Goal: Navigation & Orientation: Find specific page/section

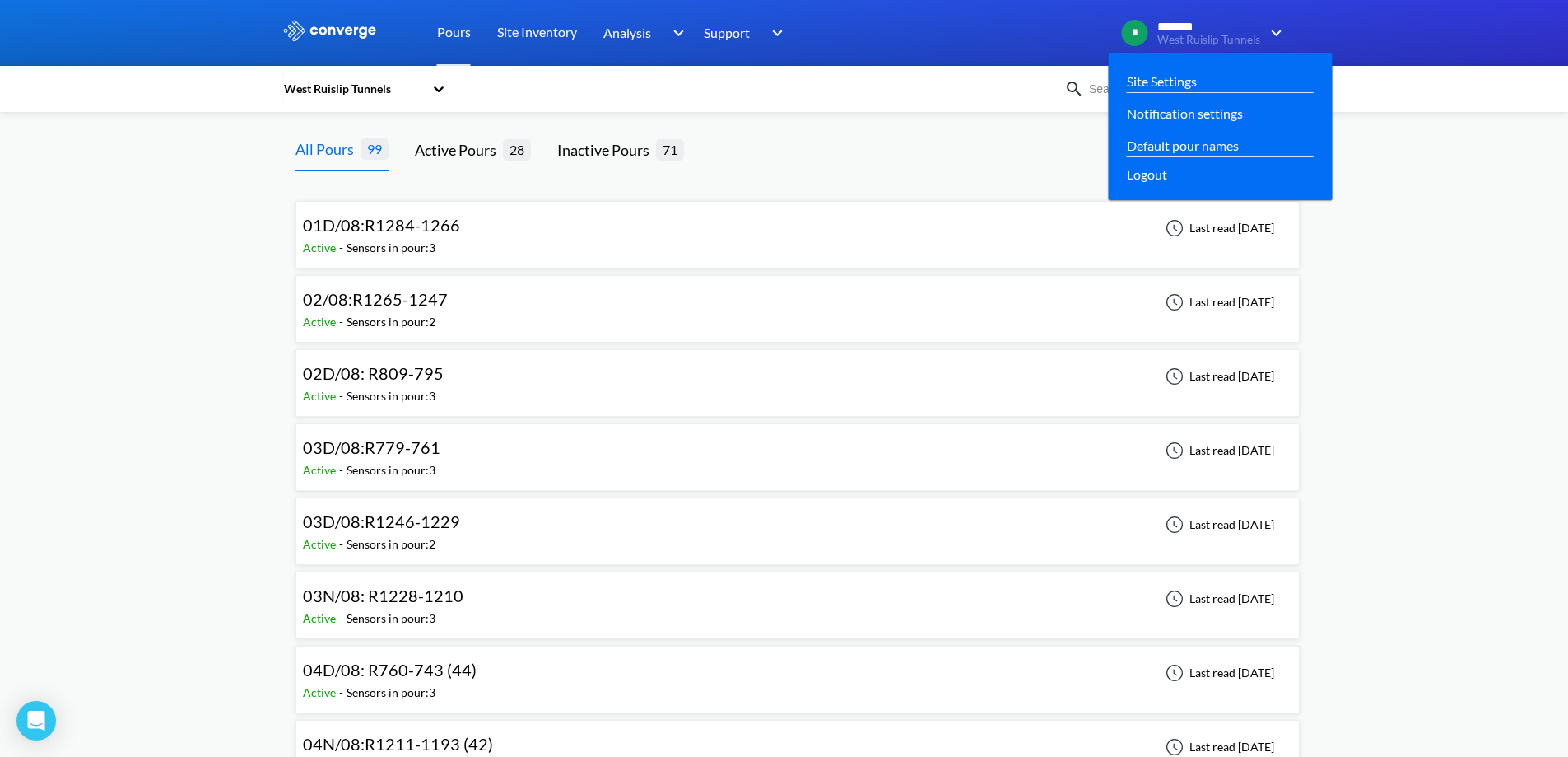
click at [1218, 29] on span "*******" at bounding box center [1208, 27] width 102 height 15
click at [1178, 70] on div "Site Settings" at bounding box center [1220, 81] width 197 height 32
click at [1174, 79] on link "Site Settings" at bounding box center [1161, 80] width 70 height 20
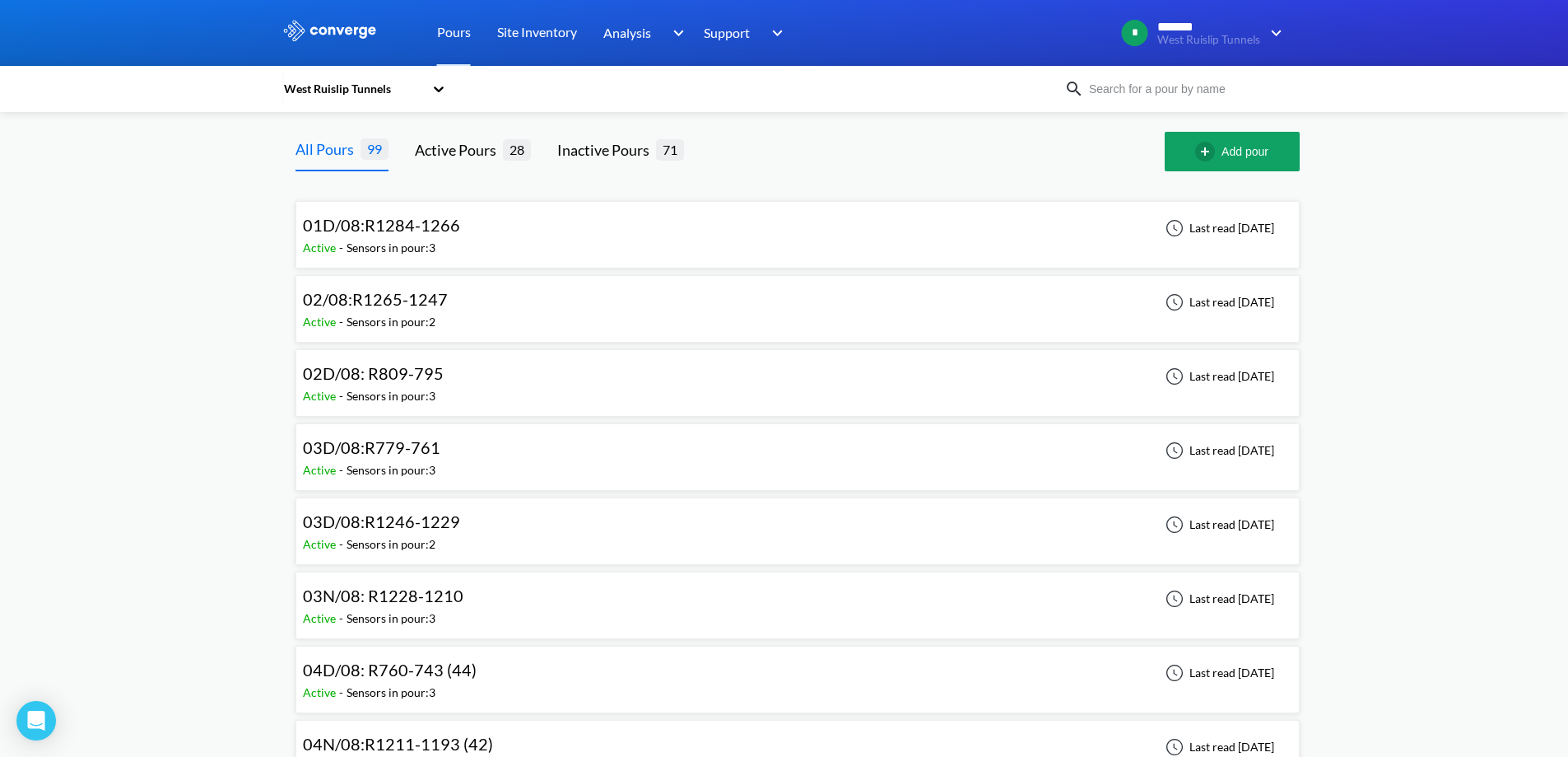
click at [325, 19] on div at bounding box center [784, 33] width 1568 height 65
click at [326, 29] on img at bounding box center [330, 30] width 96 height 21
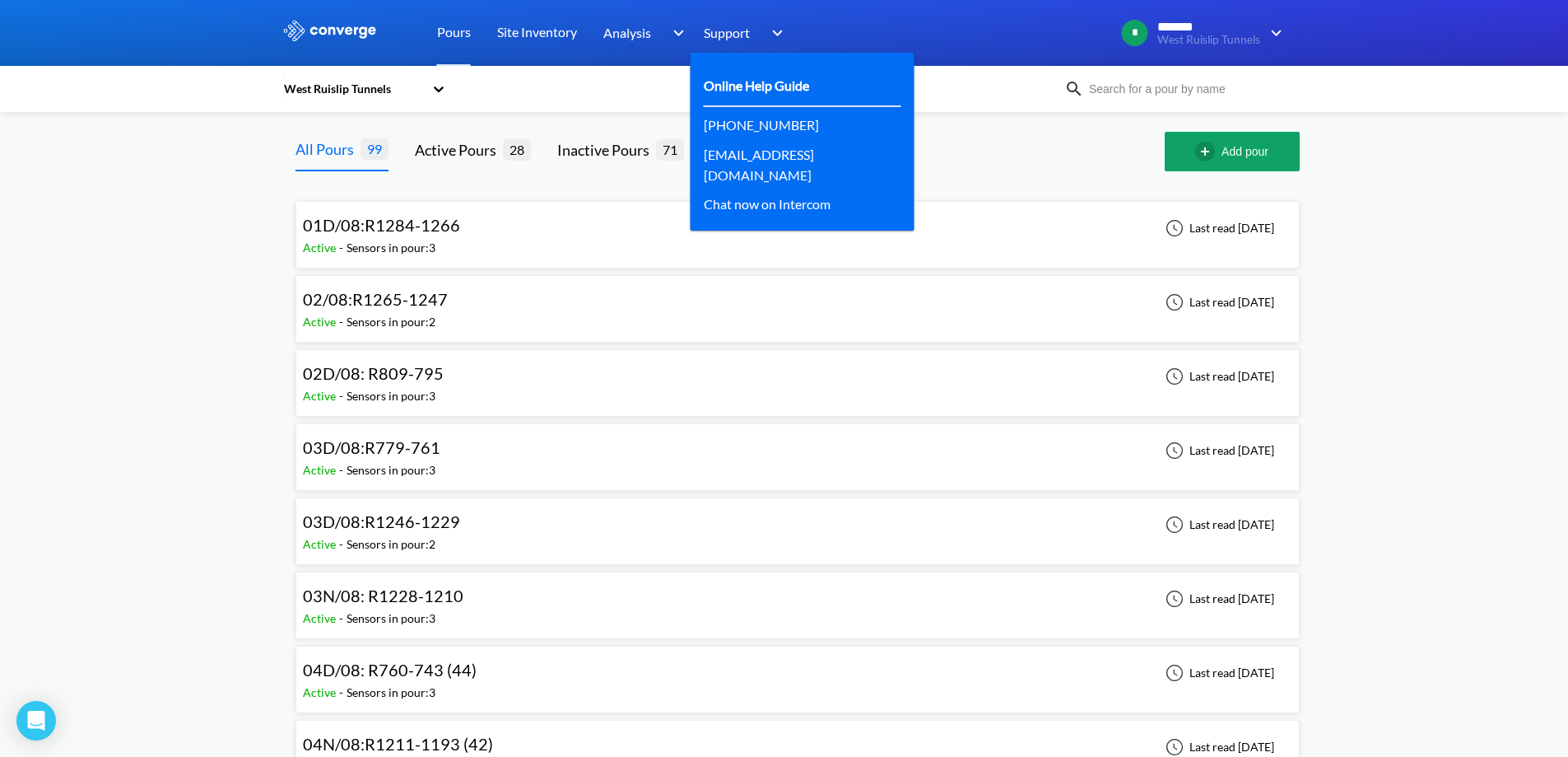
click at [760, 84] on link "Online Help Guide" at bounding box center [756, 85] width 105 height 20
